Goal: Task Accomplishment & Management: Manage account settings

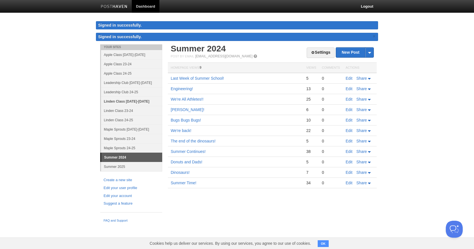
click at [119, 102] on link "Linden Class [DATE]-[DATE]" at bounding box center [131, 100] width 61 height 9
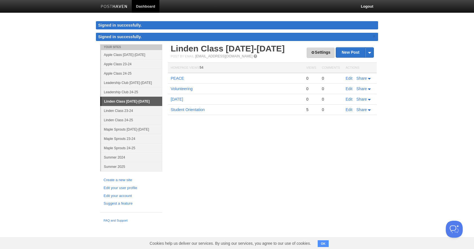
click at [317, 52] on link "Settings" at bounding box center [321, 52] width 28 height 10
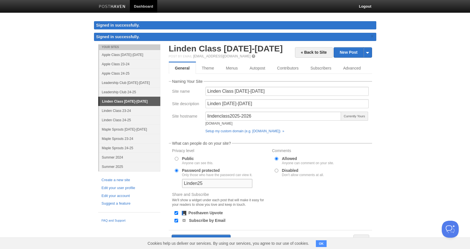
click at [207, 185] on input "Linden25" at bounding box center [217, 183] width 70 height 9
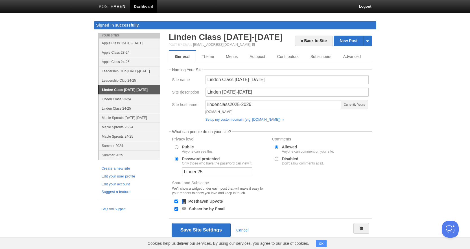
click at [207, 185] on label "Share and Subscribe We'll show a widget under each post that will make it easy …" at bounding box center [220, 189] width 96 height 16
click at [259, 178] on fieldset "What can people do on your site? Privacy level Public Anyone can see this. Pass…" at bounding box center [270, 170] width 203 height 83
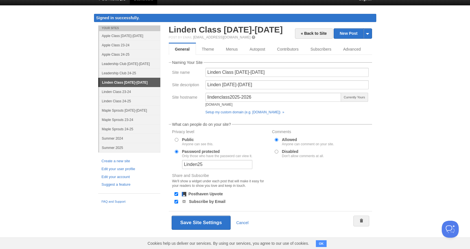
scroll to position [9, 0]
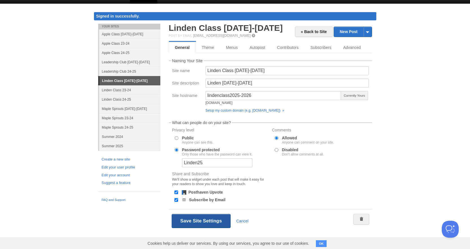
click at [206, 221] on button "Save Site Settings" at bounding box center [201, 221] width 59 height 14
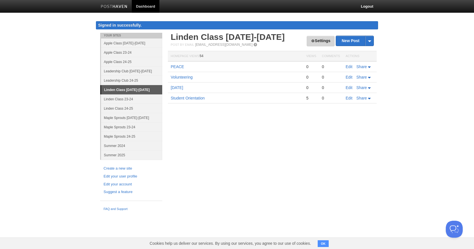
click at [315, 41] on link "Settings" at bounding box center [321, 41] width 28 height 10
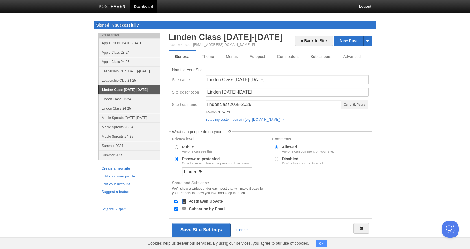
click at [173, 146] on div at bounding box center [176, 146] width 6 height 5
click at [176, 146] on input "Public Anyone can see this." at bounding box center [177, 147] width 4 height 4
radio input "true"
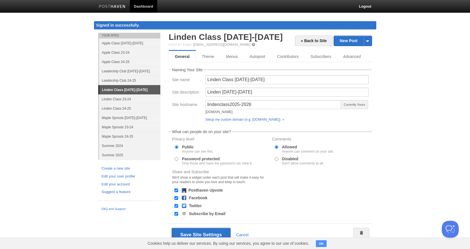
click at [175, 161] on div at bounding box center [176, 158] width 6 height 5
click at [177, 159] on input "Password protected Only those who have the password can view it." at bounding box center [177, 159] width 4 height 4
radio input "true"
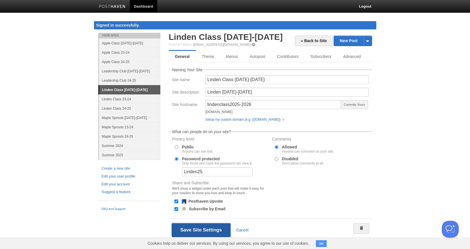
click at [201, 228] on button "Save Site Settings" at bounding box center [201, 230] width 59 height 14
